Goal: Navigation & Orientation: Find specific page/section

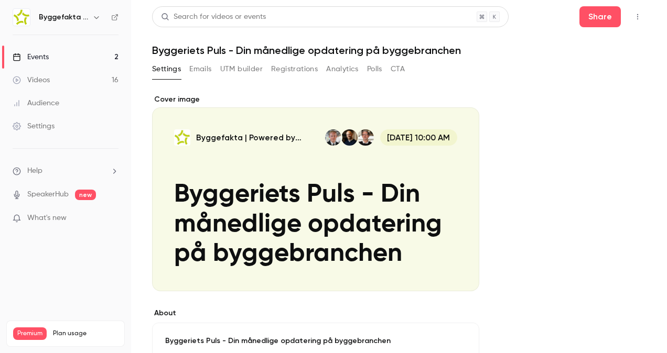
drag, startPoint x: 53, startPoint y: 52, endPoint x: 111, endPoint y: 64, distance: 58.8
click at [53, 52] on link "Events 2" at bounding box center [65, 57] width 131 height 23
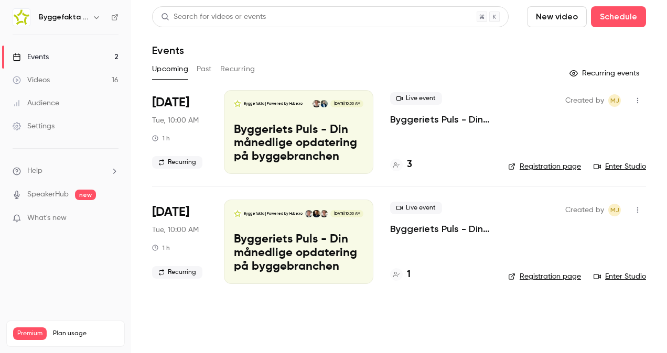
click at [46, 83] on div "Videos" at bounding box center [31, 80] width 37 height 10
